Goal: Task Accomplishment & Management: Manage account settings

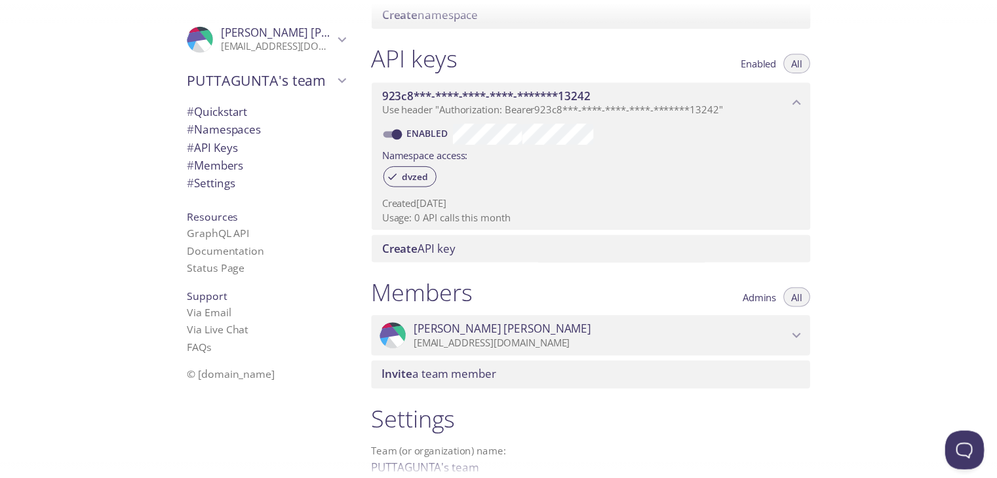
scroll to position [453, 0]
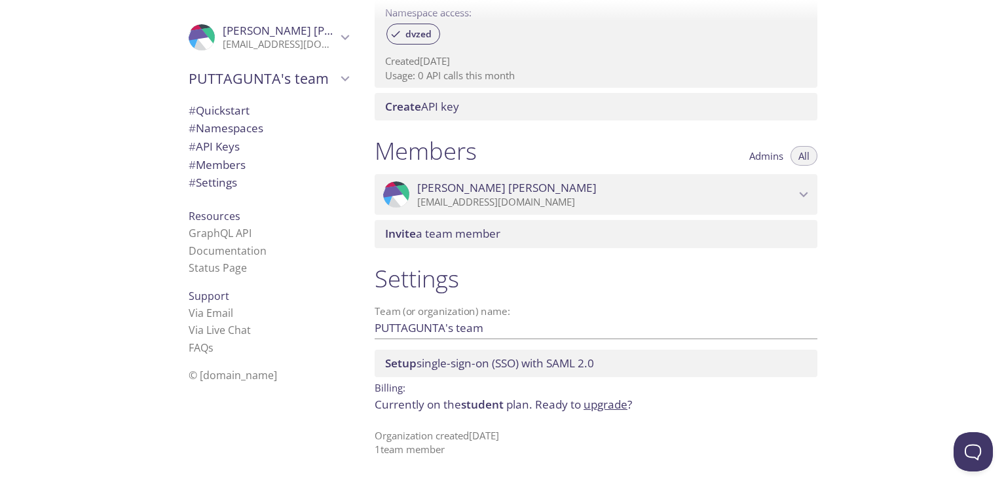
click at [483, 407] on span "student" at bounding box center [482, 404] width 43 height 15
click at [596, 401] on link "upgrade" at bounding box center [606, 404] width 44 height 15
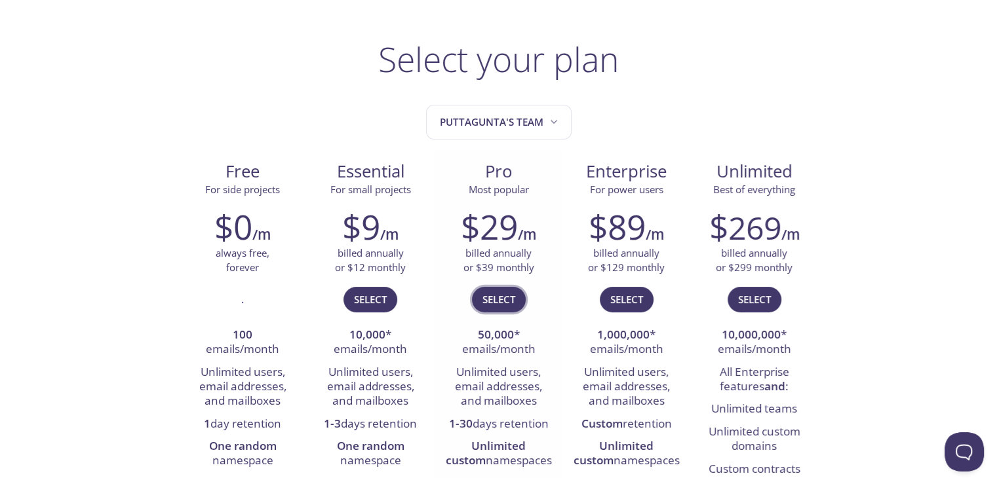
scroll to position [52, 0]
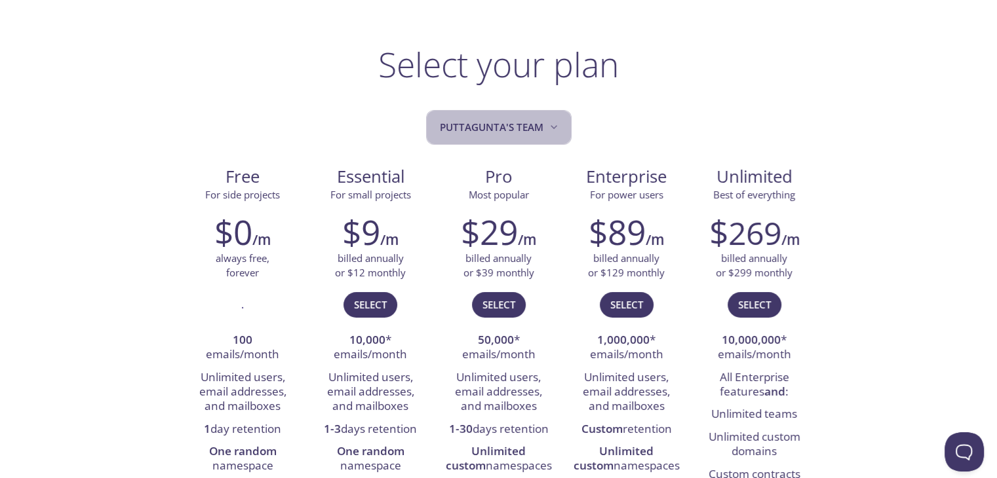
click at [467, 141] on button "PUTTAGUNTA's team" at bounding box center [498, 127] width 145 height 35
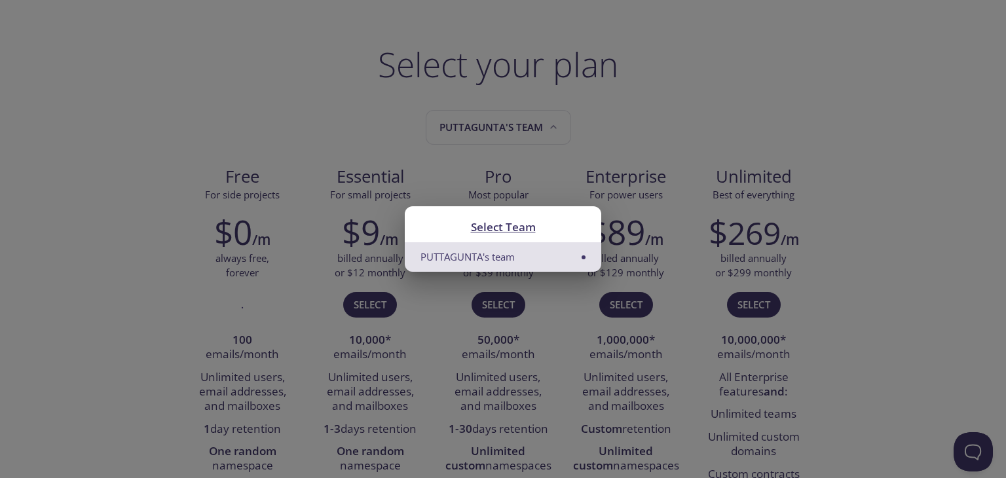
click at [491, 256] on li "PUTTAGUNTA's team" at bounding box center [503, 256] width 197 height 29
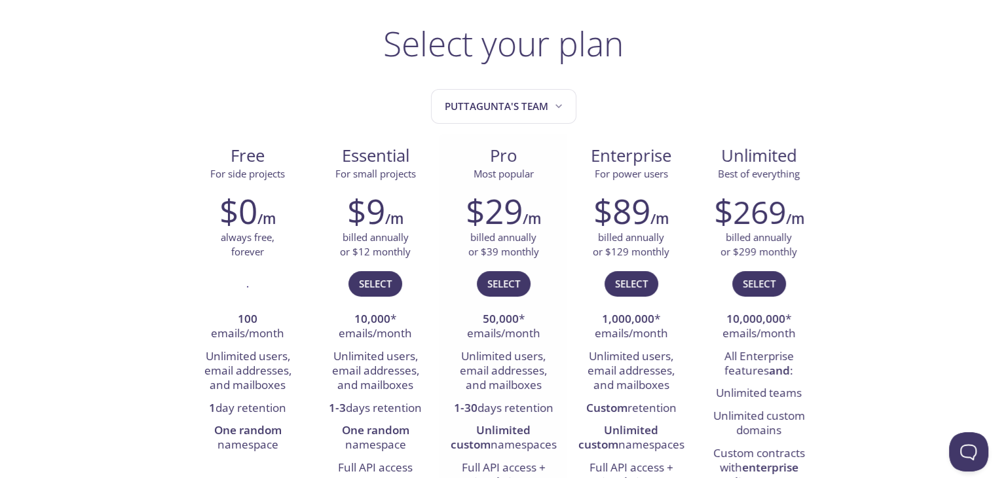
scroll to position [0, 0]
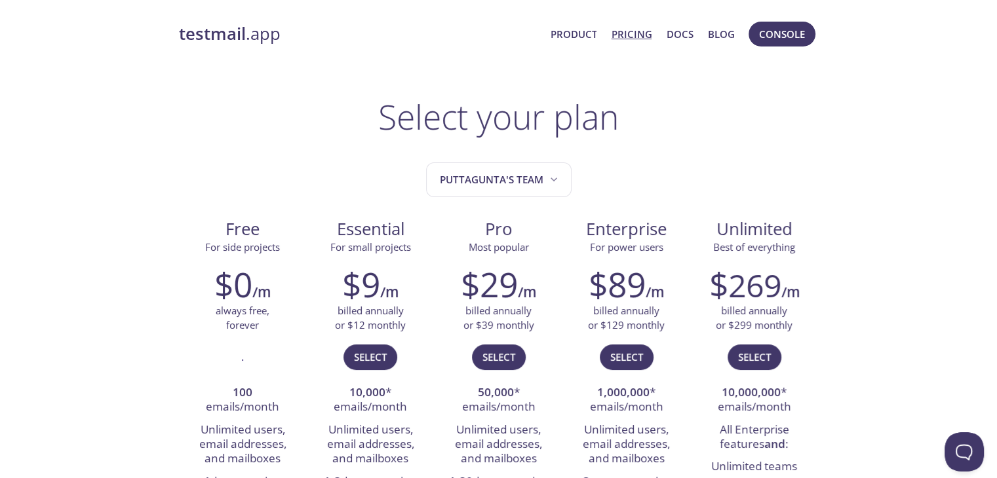
click at [640, 38] on link "Pricing" at bounding box center [631, 34] width 41 height 17
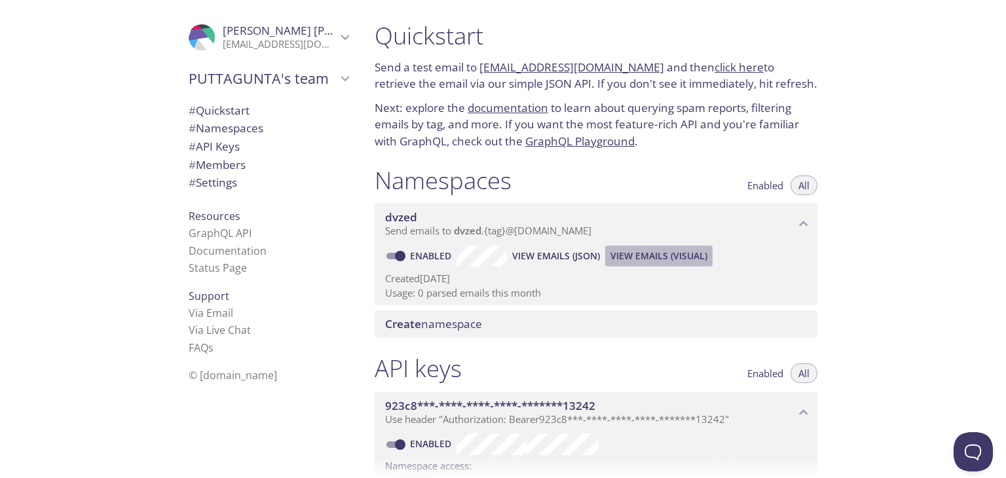
click at [635, 254] on span "View Emails (Visual)" at bounding box center [659, 256] width 97 height 16
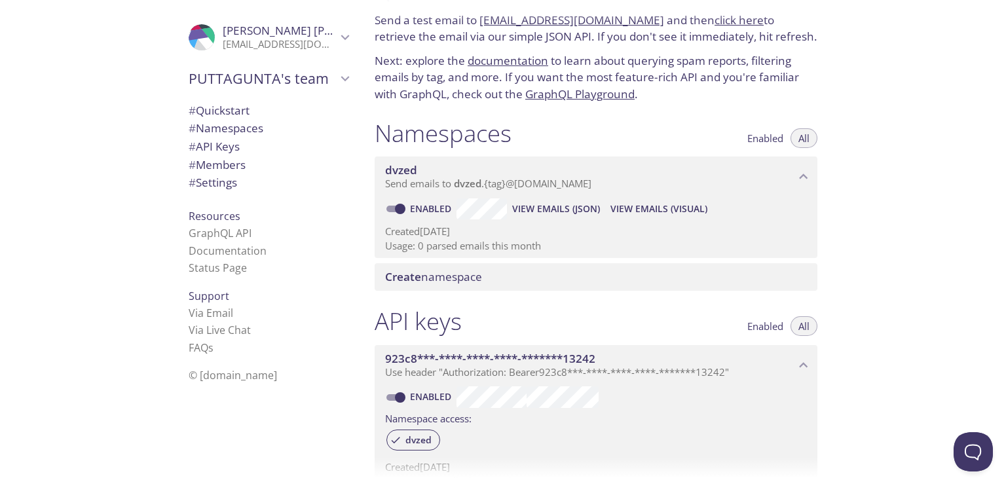
scroll to position [19, 0]
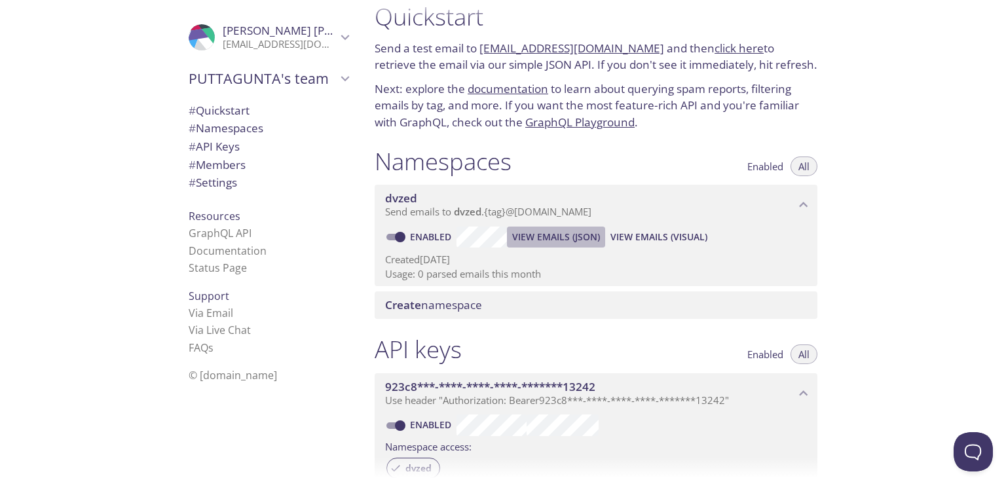
click at [538, 233] on span "View Emails (JSON)" at bounding box center [556, 237] width 88 height 16
click at [755, 166] on span "Enabled" at bounding box center [766, 166] width 36 height 0
click at [238, 235] on link "GraphQL API" at bounding box center [220, 233] width 63 height 14
